Goal: Use online tool/utility: Use online tool/utility

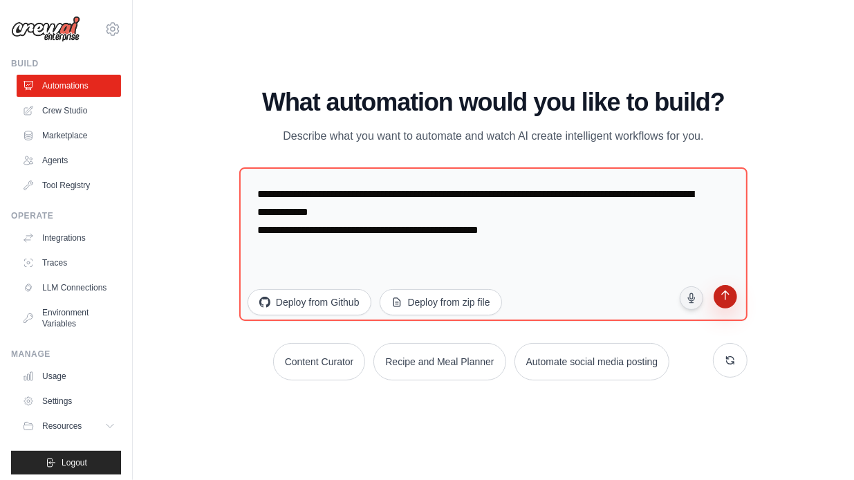
type textarea "**********"
click at [725, 301] on icon "submit" at bounding box center [725, 297] width 8 height 10
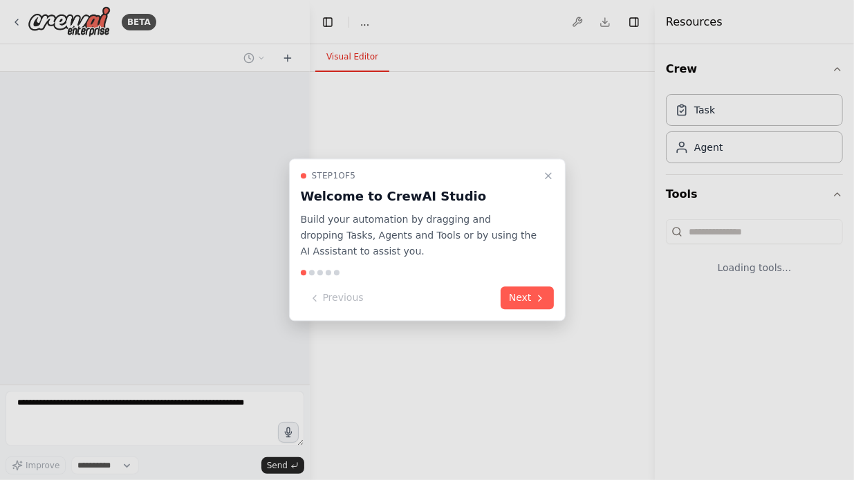
select select "****"
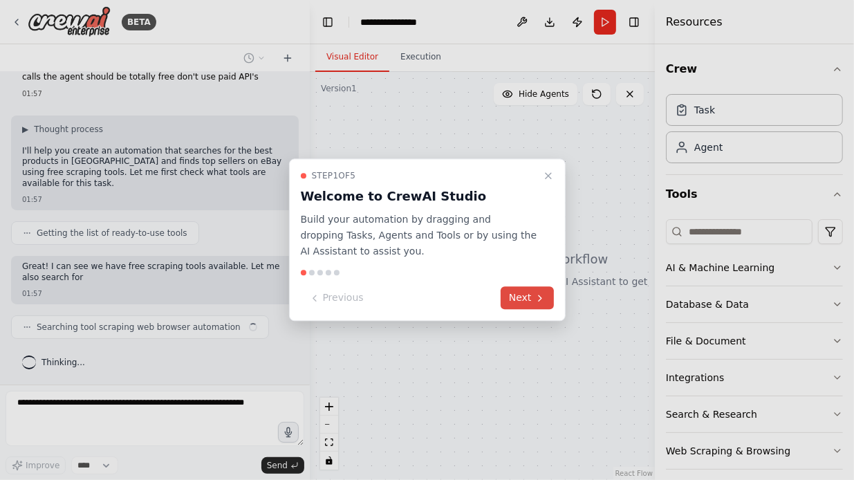
click at [519, 300] on button "Next" at bounding box center [527, 298] width 53 height 23
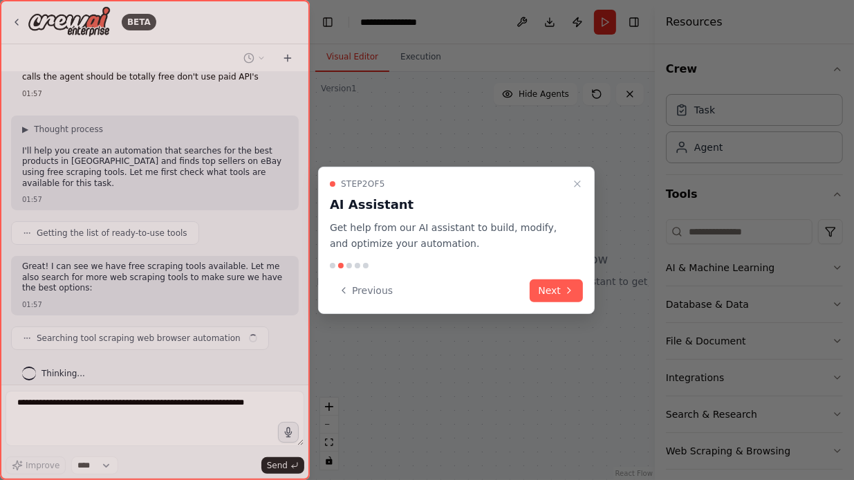
scroll to position [49, 0]
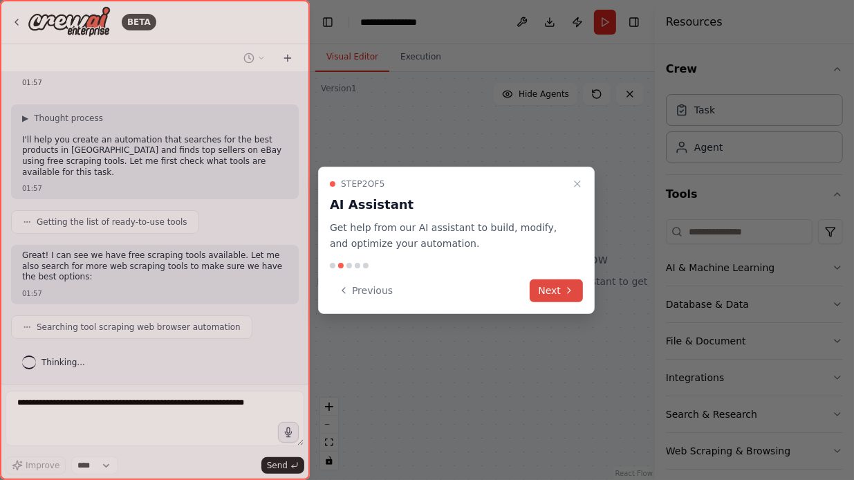
click at [558, 295] on button "Next" at bounding box center [556, 290] width 53 height 23
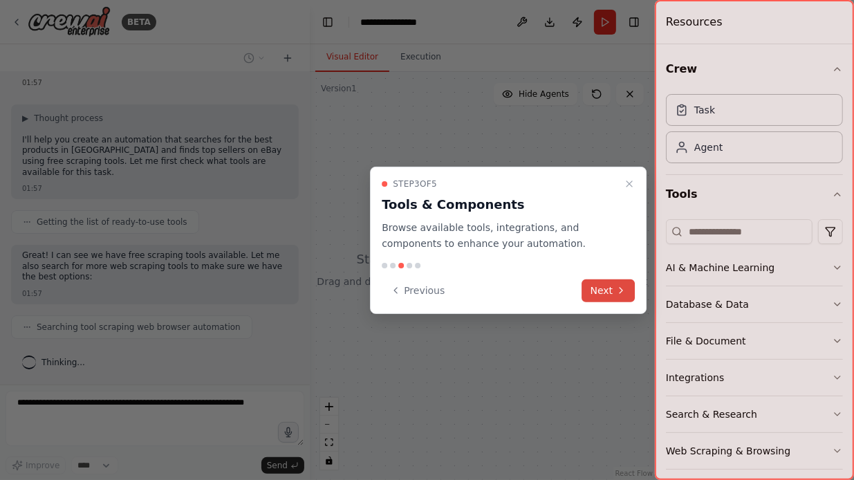
click at [600, 295] on button "Next" at bounding box center [608, 290] width 53 height 23
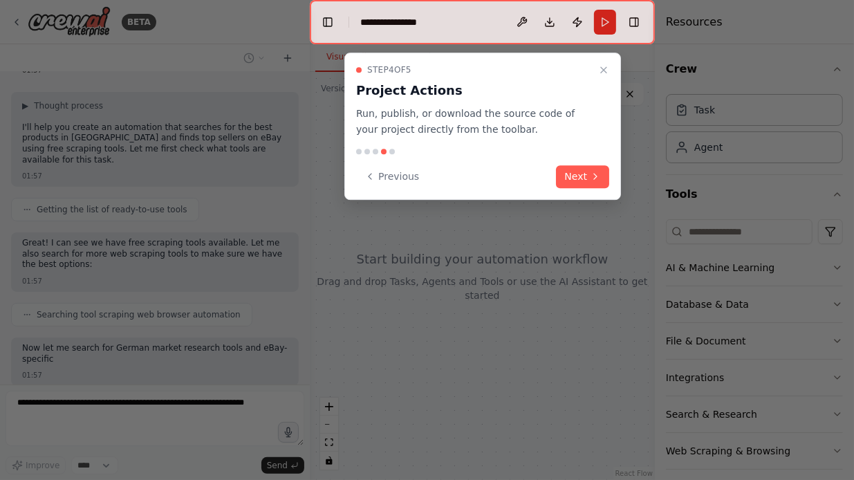
scroll to position [142, 0]
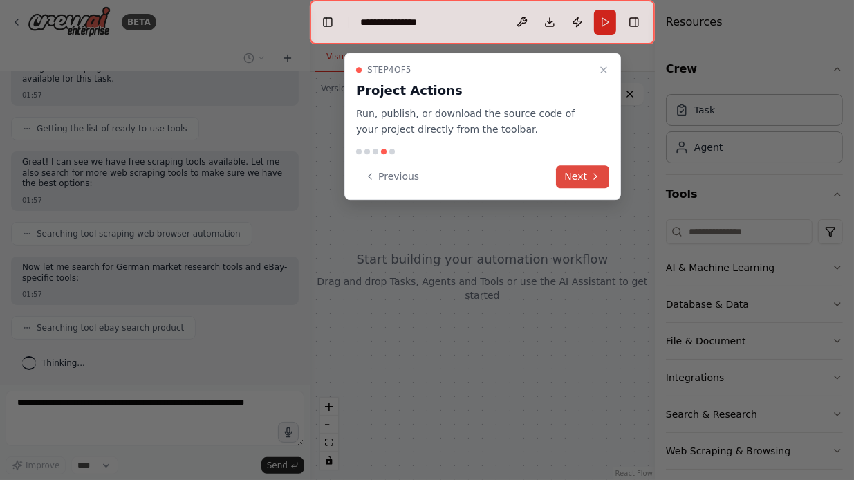
click at [582, 181] on button "Next" at bounding box center [582, 176] width 53 height 23
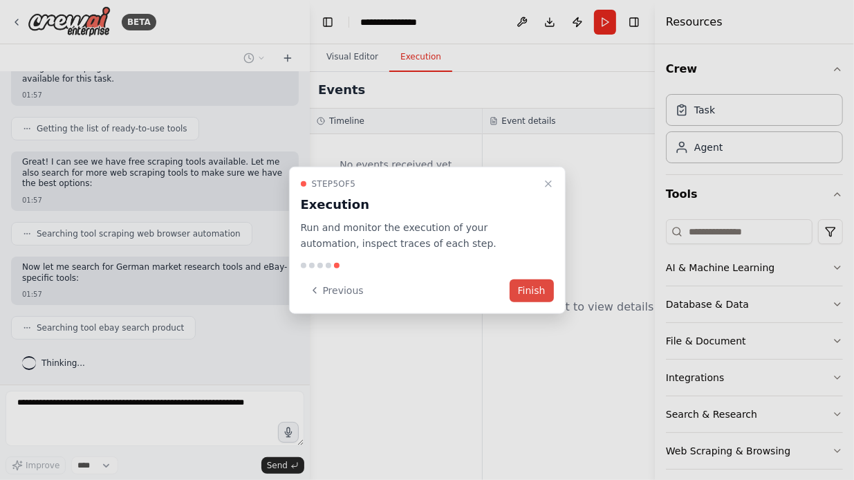
click at [529, 291] on button "Finish" at bounding box center [532, 290] width 44 height 23
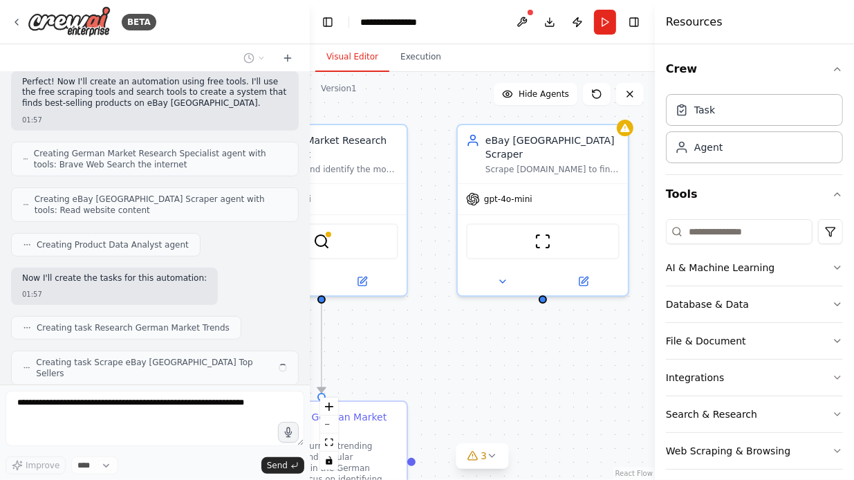
scroll to position [540, 0]
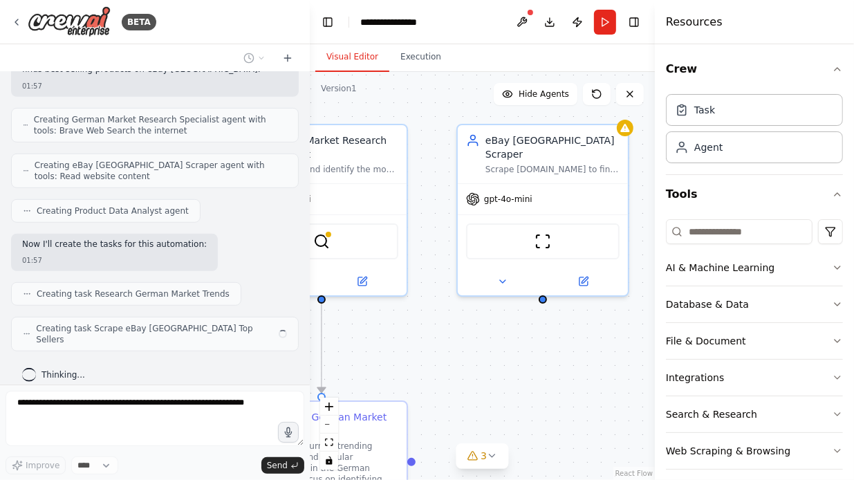
drag, startPoint x: 584, startPoint y: 368, endPoint x: 440, endPoint y: 352, distance: 144.8
click at [440, 352] on div ".deletable-edge-delete-btn { width: 20px; height: 20px; border: 0px solid #ffff…" at bounding box center [482, 276] width 345 height 408
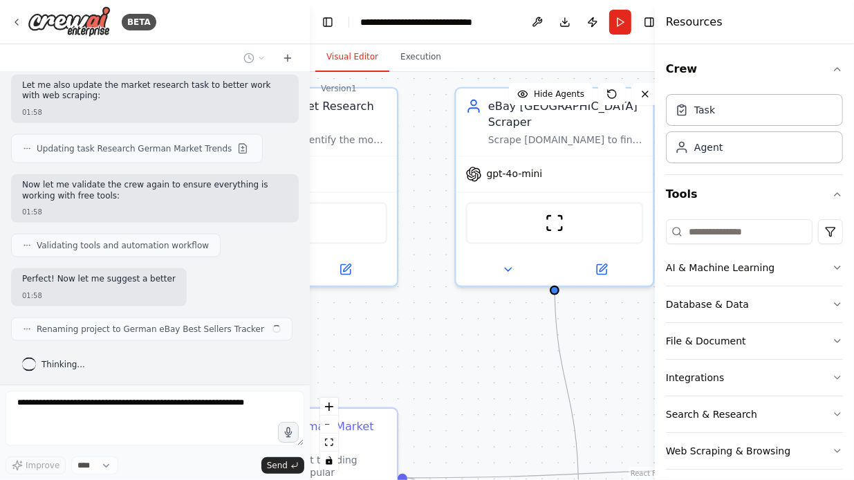
scroll to position [1215, 0]
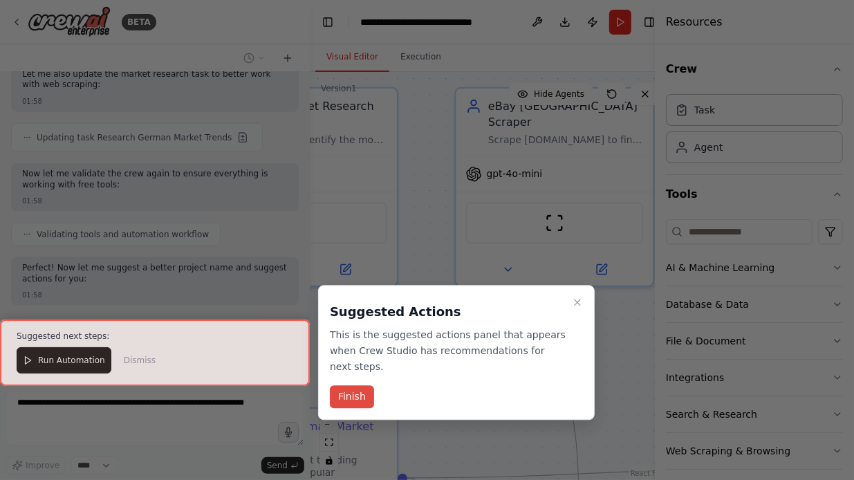
click at [356, 398] on button "Finish" at bounding box center [352, 397] width 44 height 23
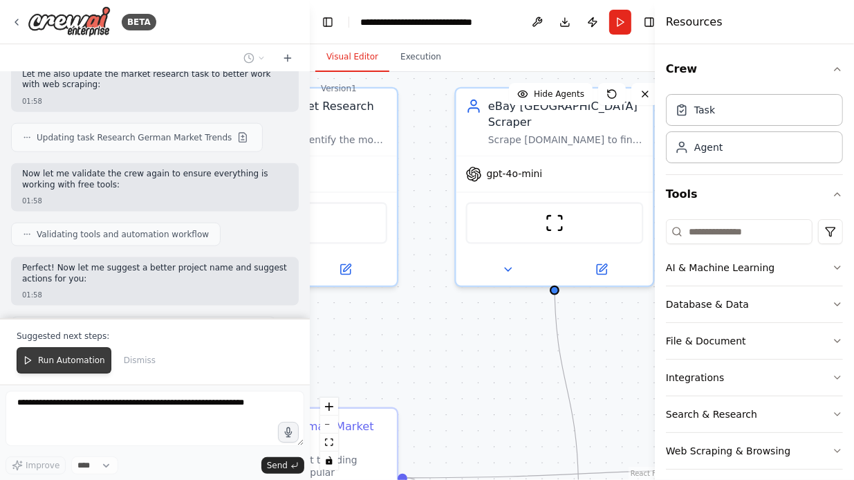
click at [53, 362] on span "Run Automation" at bounding box center [71, 360] width 67 height 11
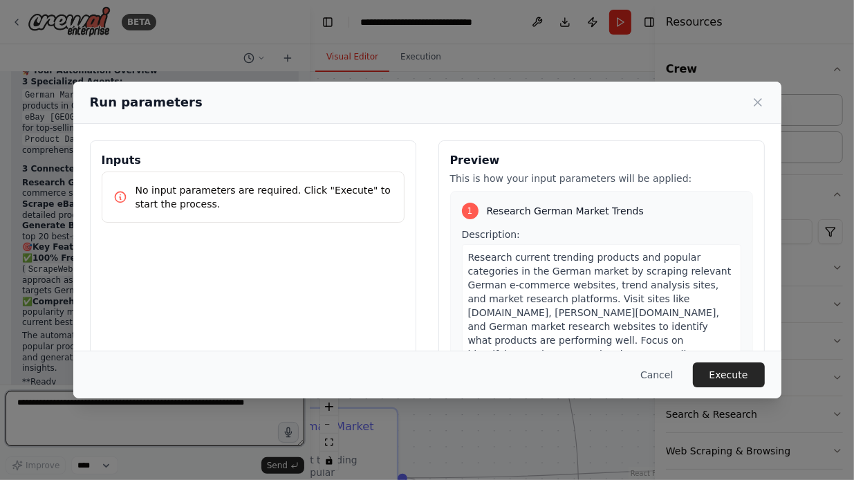
scroll to position [1556, 0]
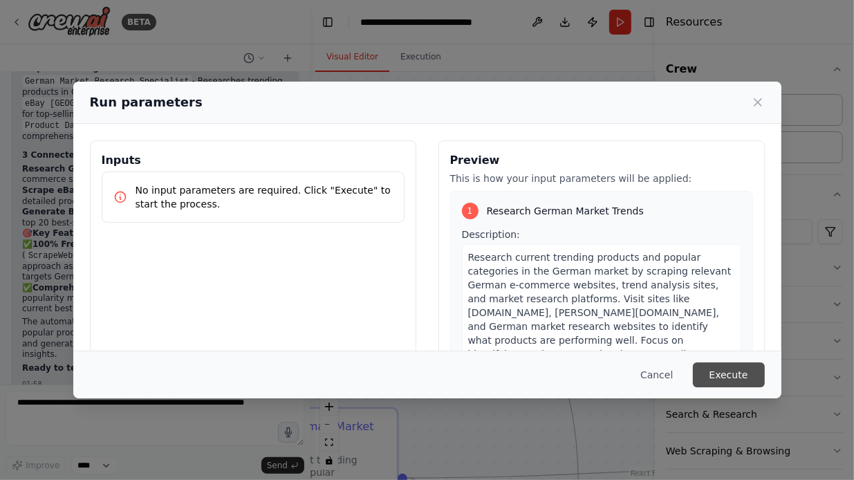
click at [741, 367] on button "Execute" at bounding box center [729, 374] width 72 height 25
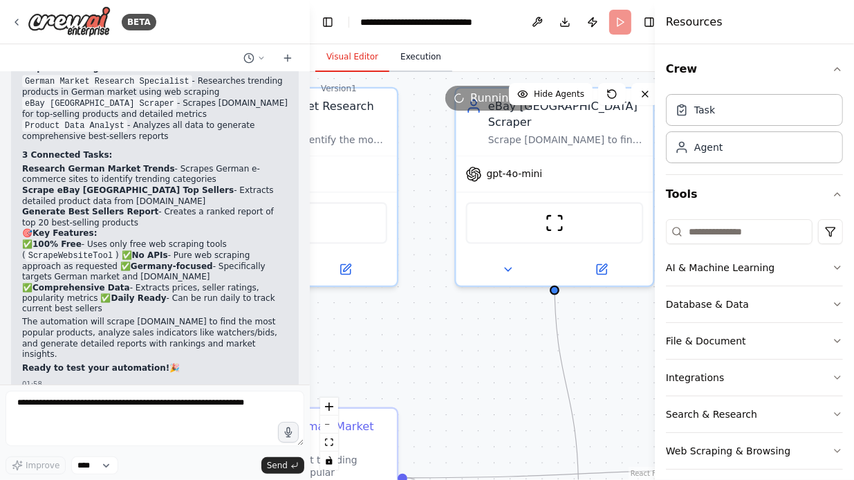
click at [418, 57] on button "Execution" at bounding box center [420, 57] width 63 height 29
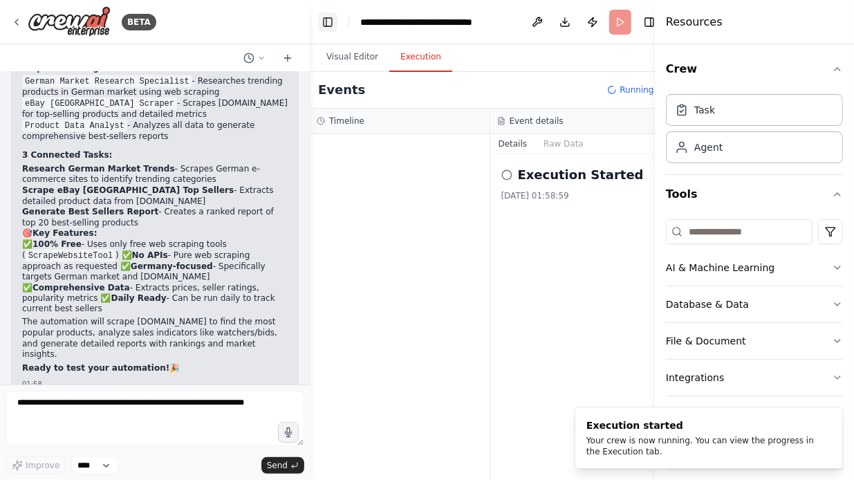
click at [331, 24] on button "Toggle Left Sidebar" at bounding box center [327, 21] width 19 height 19
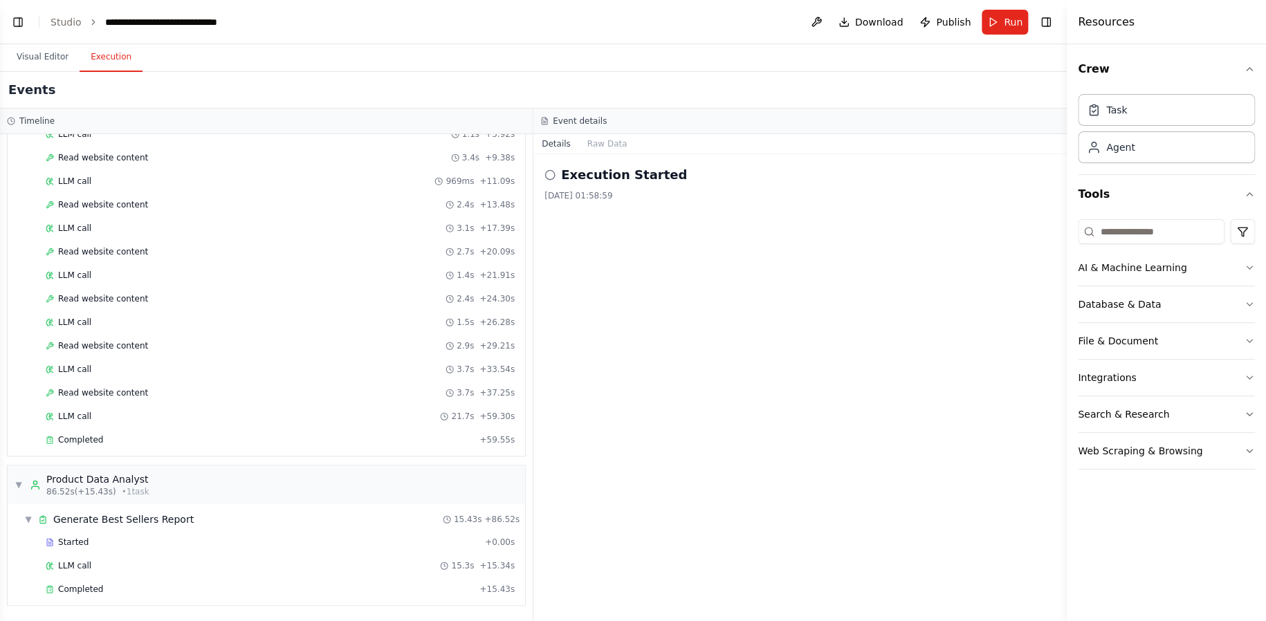
scroll to position [1480, 0]
click at [854, 212] on div "Execution Started 14/09/2025, 01:58:59" at bounding box center [799, 387] width 533 height 467
click at [605, 192] on div "14/09/2025, 01:58:59" at bounding box center [799, 195] width 511 height 11
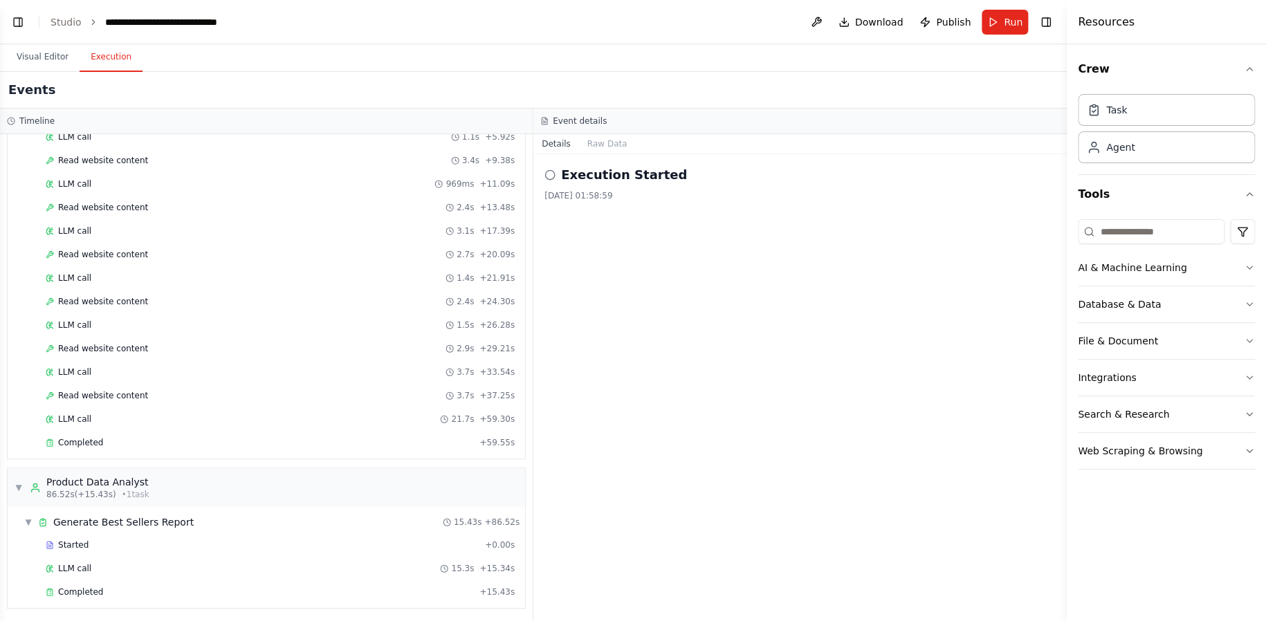
click at [605, 192] on div "14/09/2025, 01:58:59" at bounding box center [799, 195] width 511 height 11
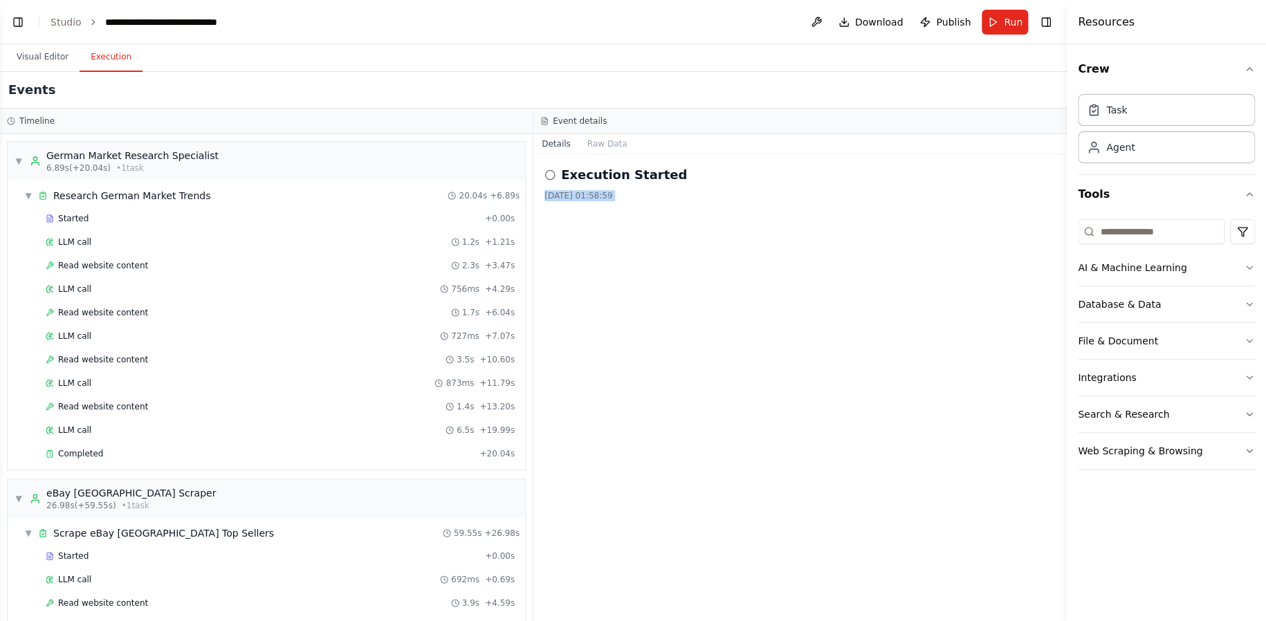
scroll to position [489, 0]
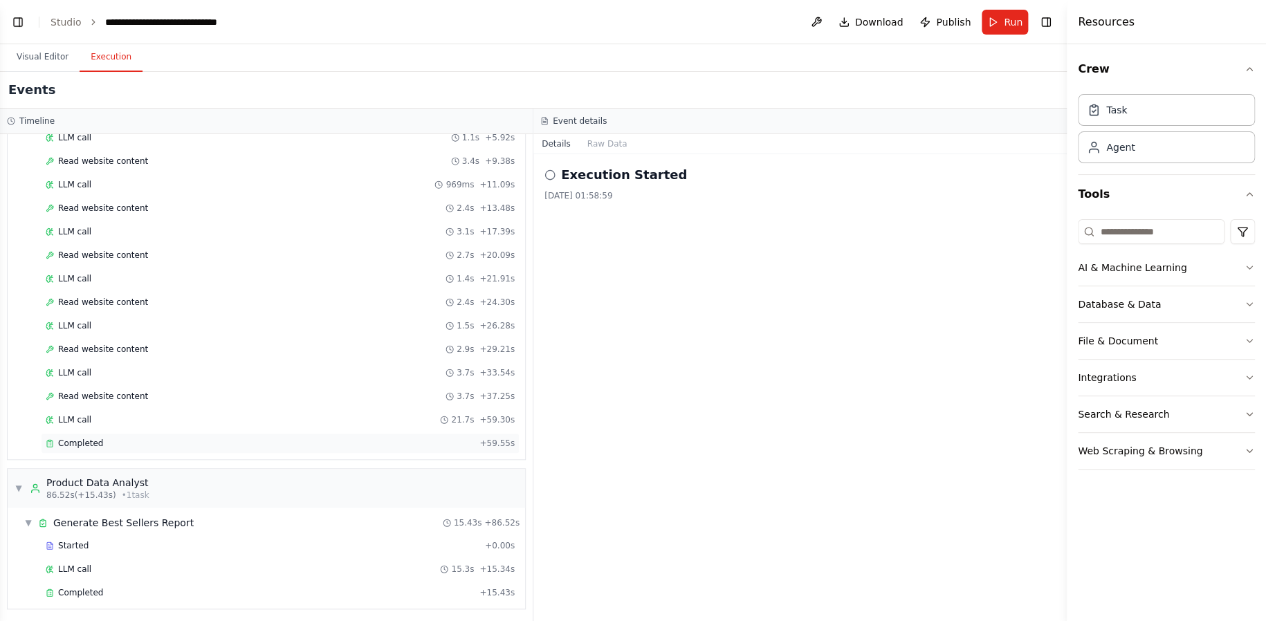
click at [120, 438] on div "Completed" at bounding box center [260, 443] width 428 height 11
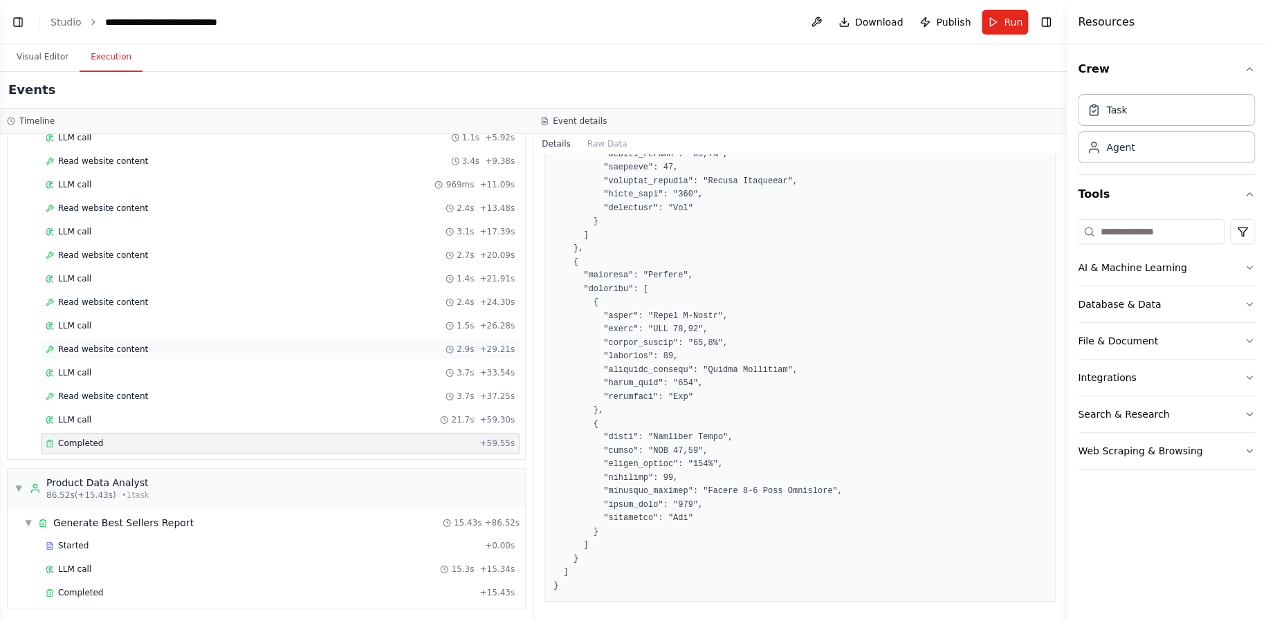
scroll to position [0, 0]
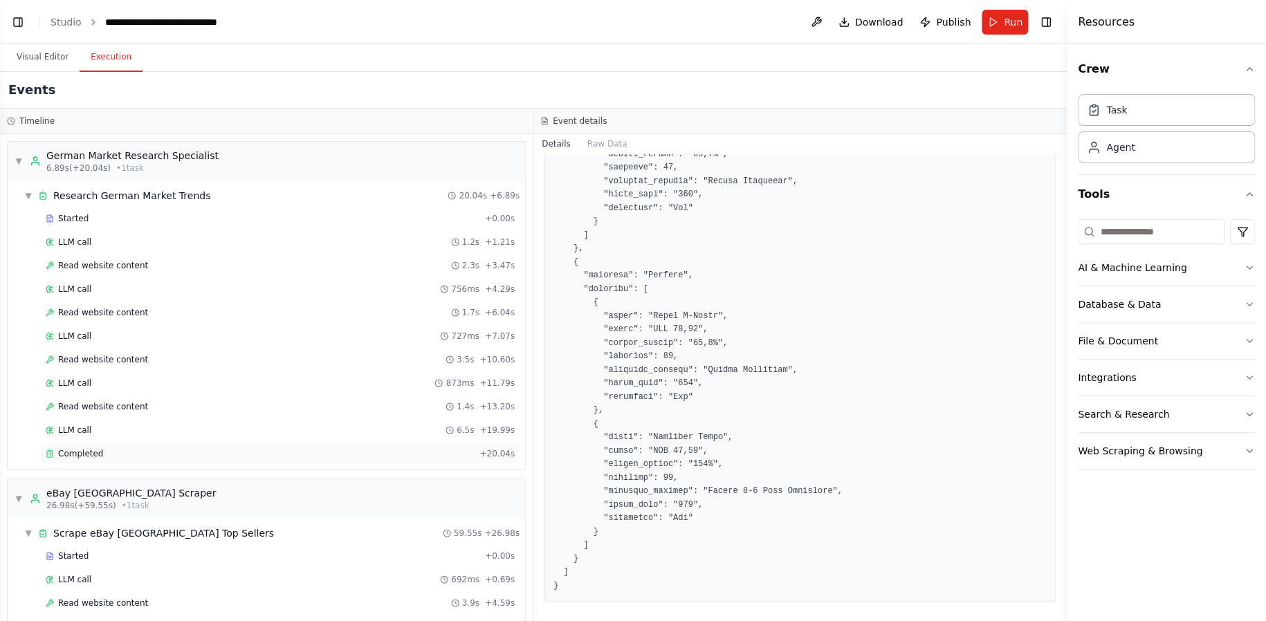
click at [214, 459] on div "Completed + 20.04s" at bounding box center [280, 453] width 479 height 21
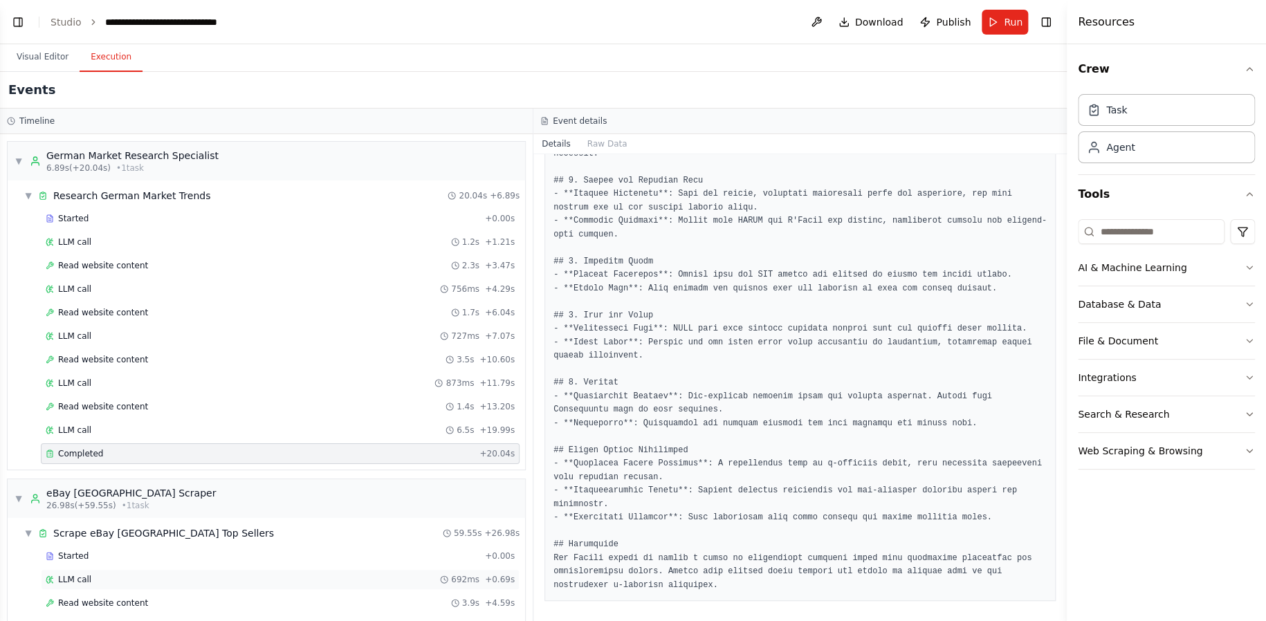
scroll to position [489, 0]
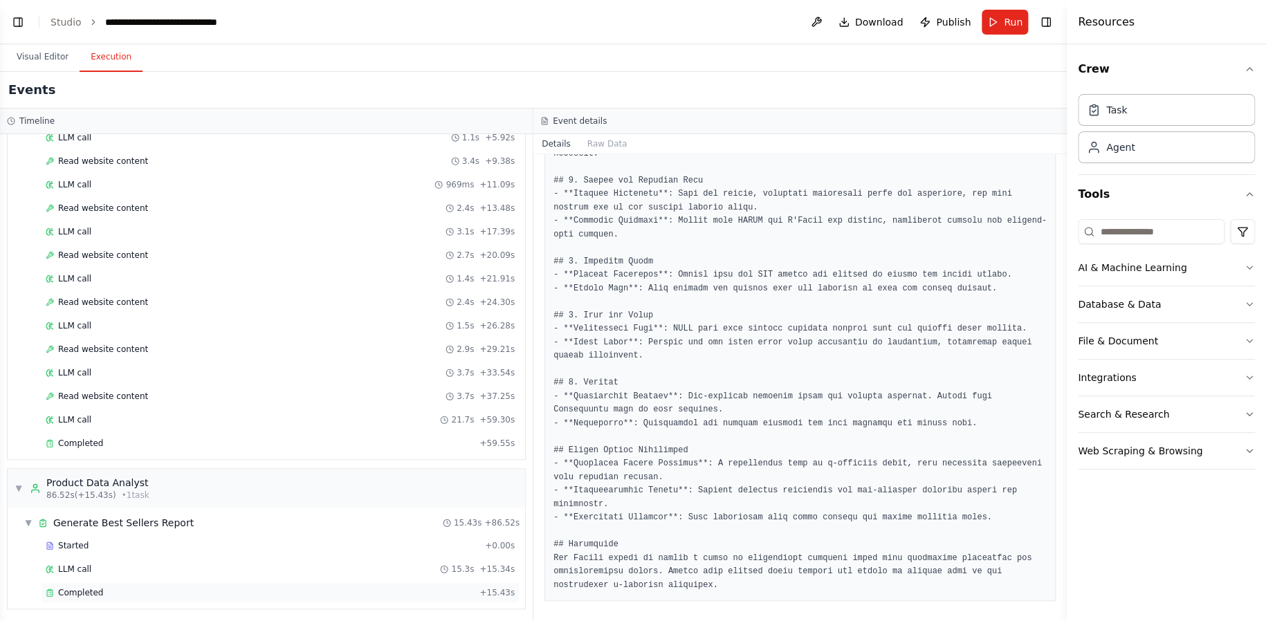
click at [156, 479] on div "Completed" at bounding box center [260, 592] width 428 height 11
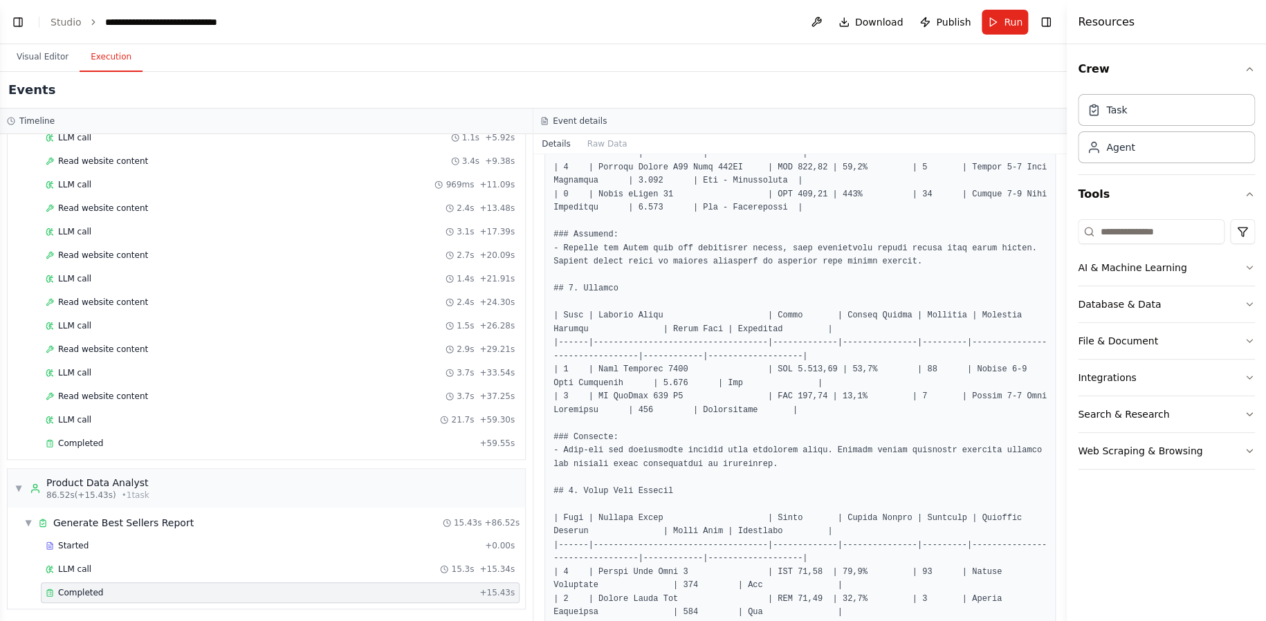
scroll to position [0, 0]
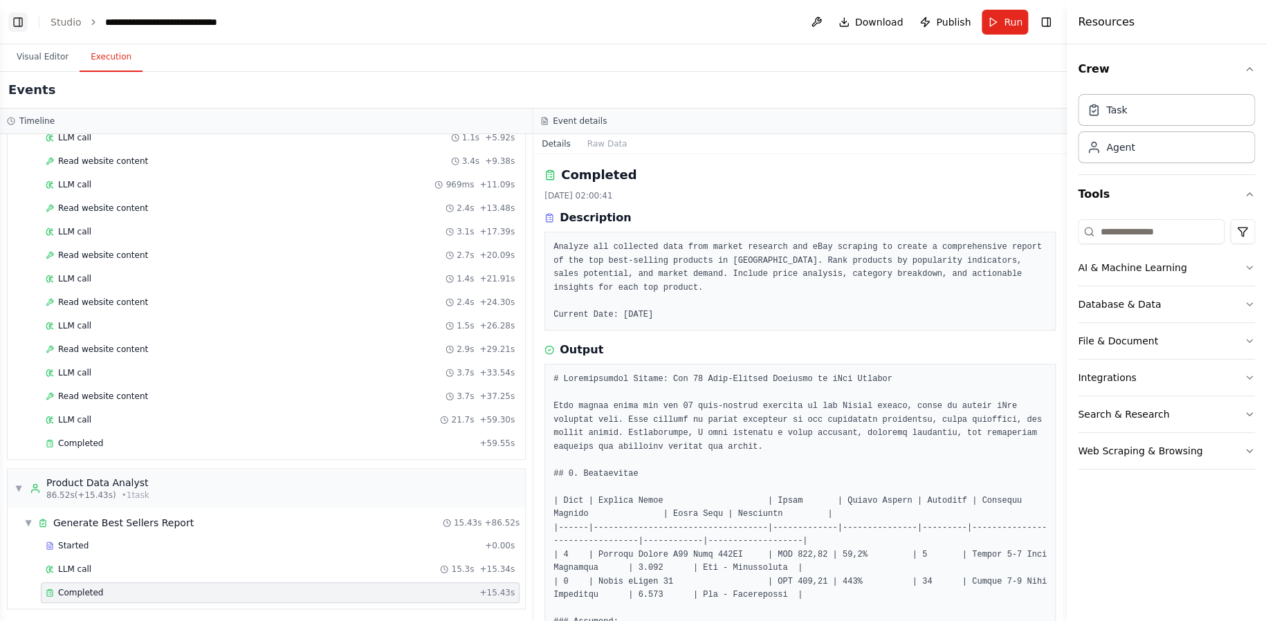
click at [16, 26] on button "Toggle Left Sidebar" at bounding box center [17, 21] width 19 height 19
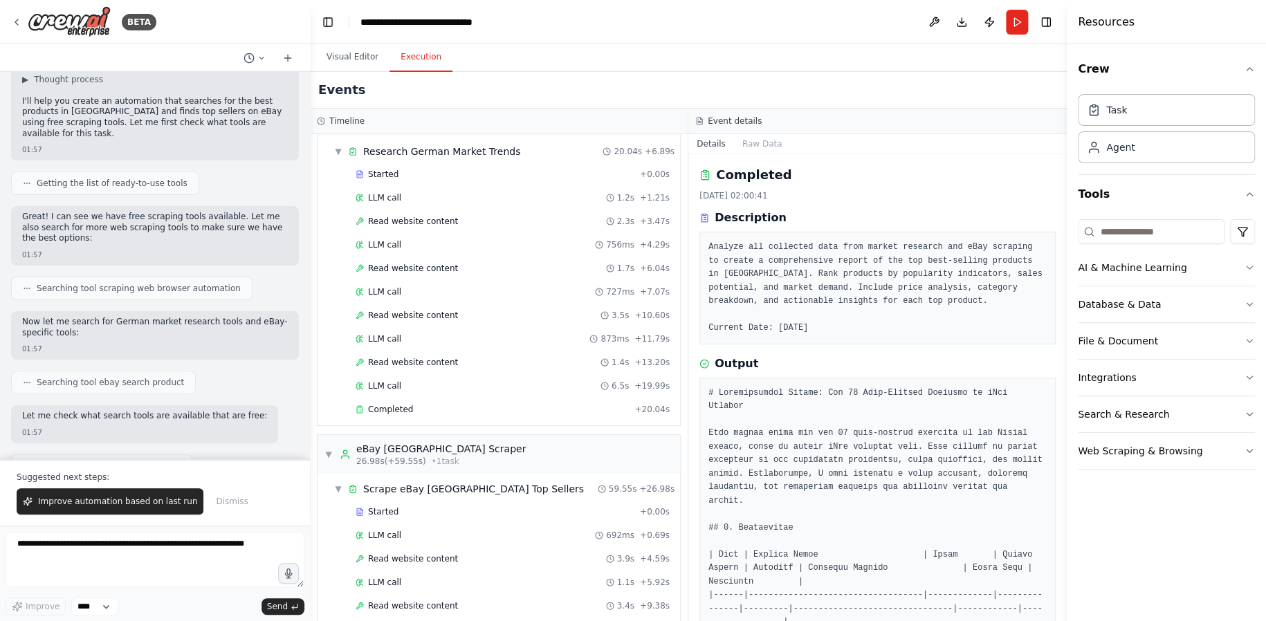
scroll to position [39, 0]
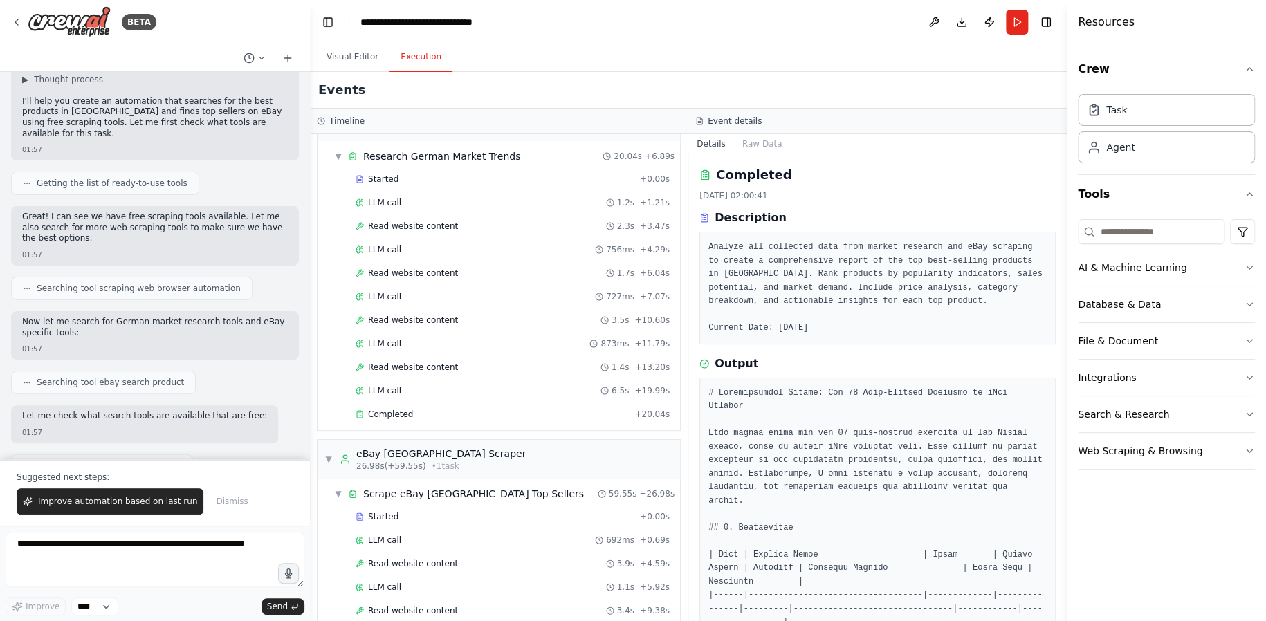
click at [383, 265] on div "Read website content 1.7s + 6.04s" at bounding box center [513, 273] width 324 height 21
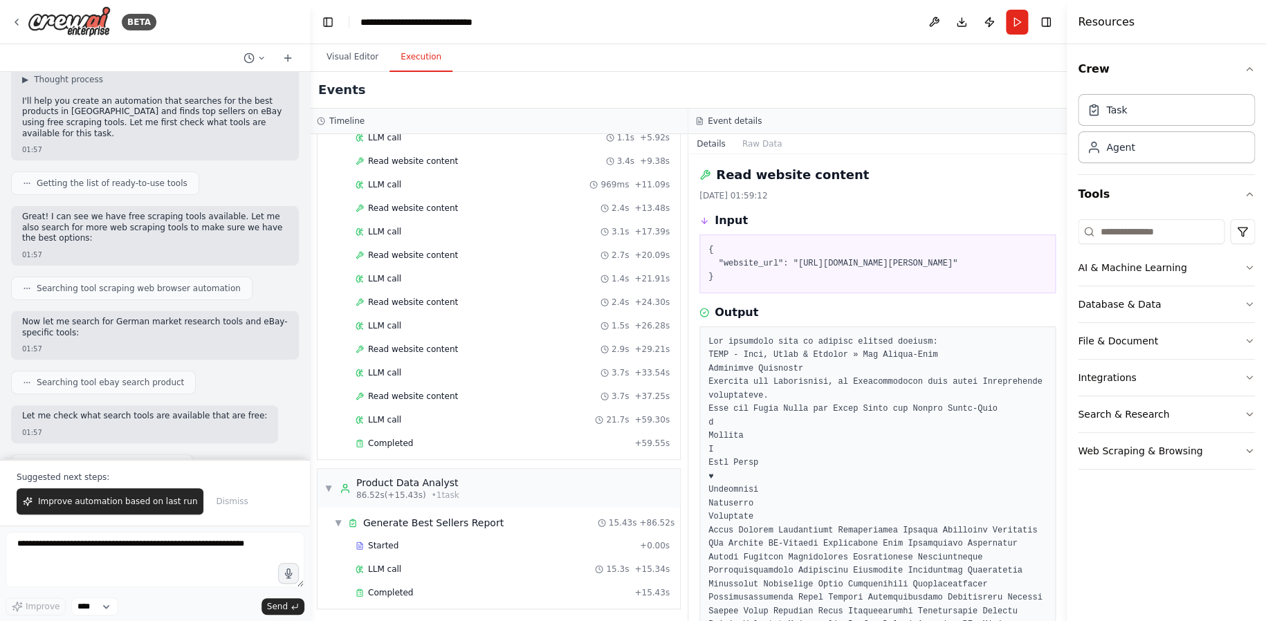
scroll to position [0, 0]
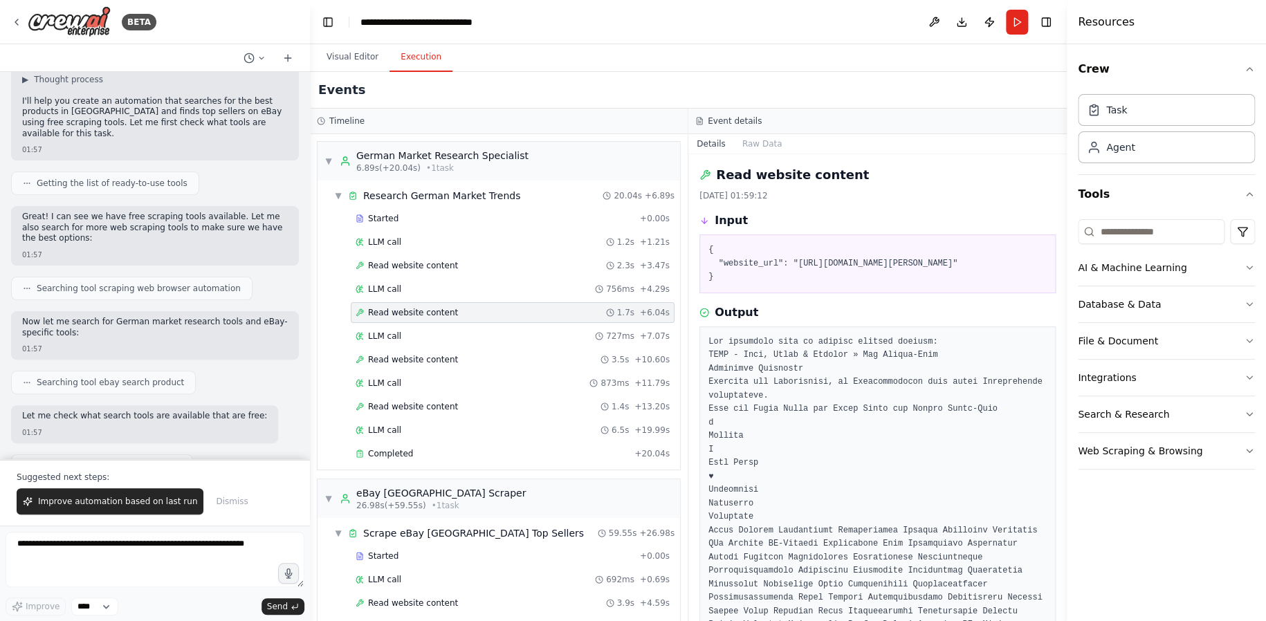
click at [475, 307] on div "Read website content 1.7s + 6.04s" at bounding box center [513, 312] width 314 height 11
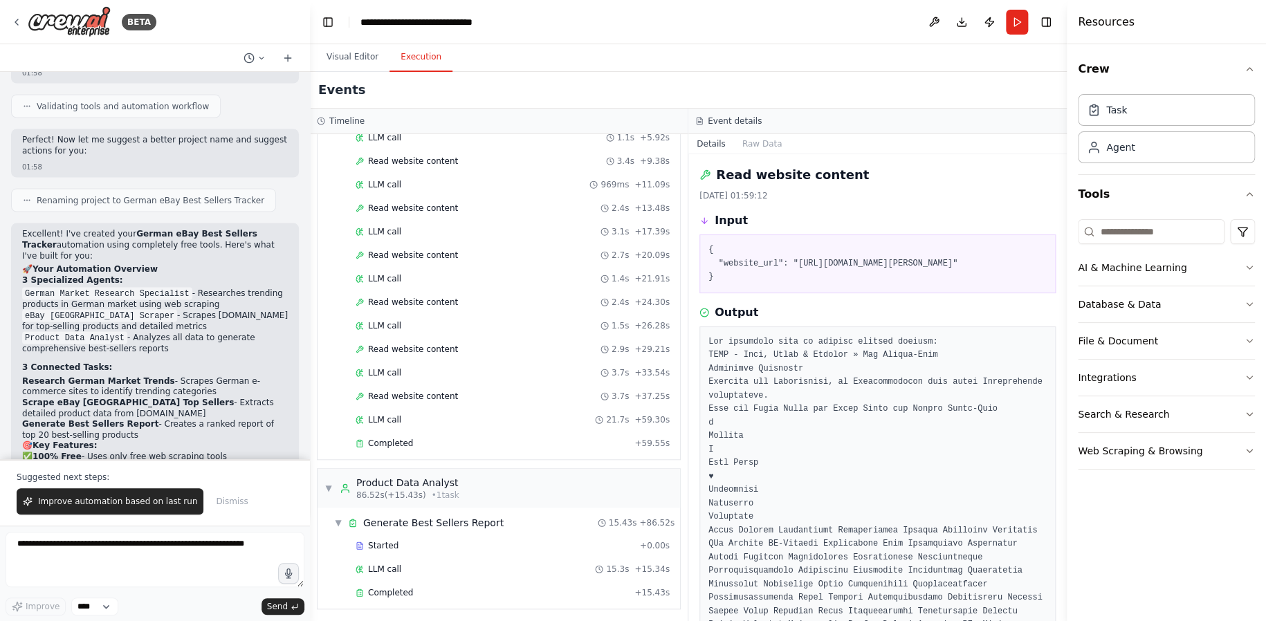
scroll to position [1336, 0]
